Goal: Check status: Check status

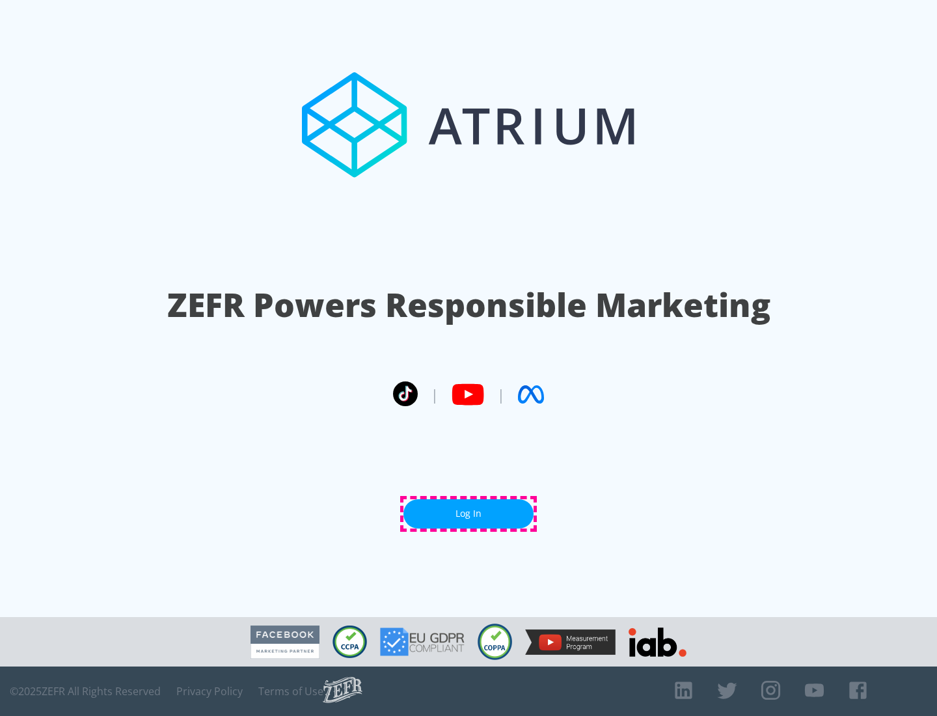
click at [469, 513] on link "Log In" at bounding box center [469, 513] width 130 height 29
